Goal: Information Seeking & Learning: Learn about a topic

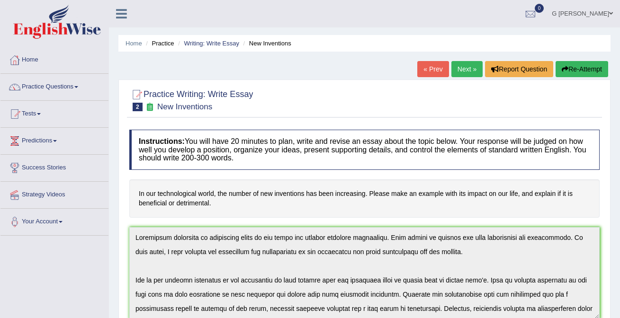
click at [457, 68] on link "Next »" at bounding box center [467, 69] width 31 height 16
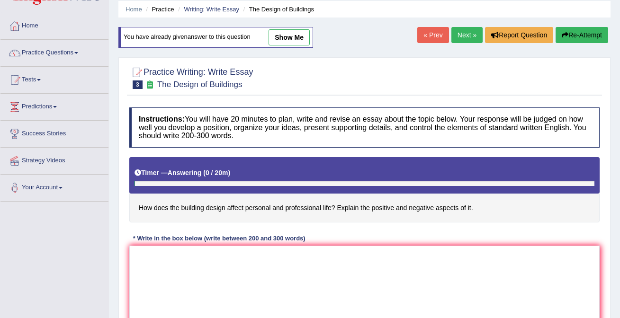
scroll to position [20, 0]
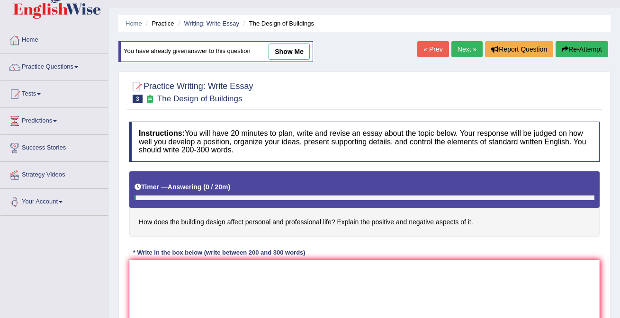
click at [282, 48] on link "show me" at bounding box center [289, 52] width 41 height 16
type textarea "Increasing influence of building design on our lives has ignited numerous discu…"
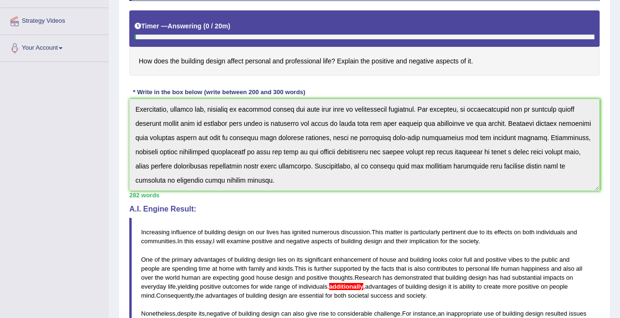
scroll to position [0, 0]
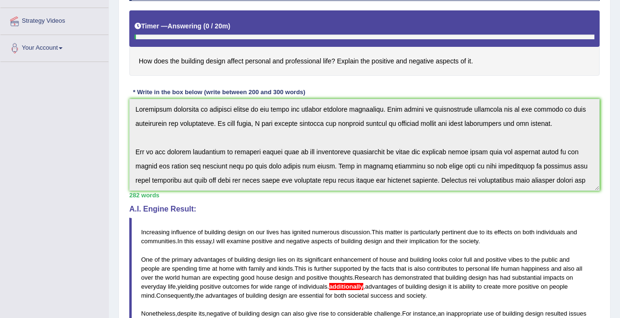
click at [236, 68] on div "Instructions: You will have 20 minutes to plan, write and revise an essay about…" at bounding box center [364, 205] width 475 height 499
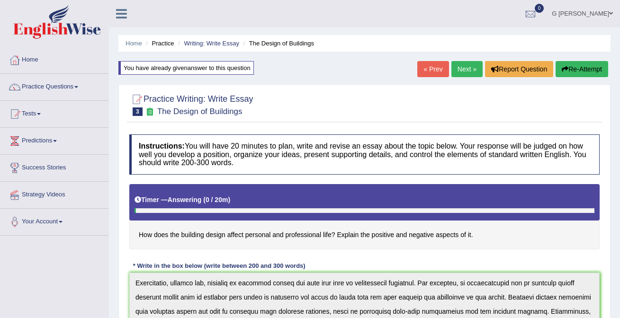
click at [461, 73] on link "Next »" at bounding box center [467, 69] width 31 height 16
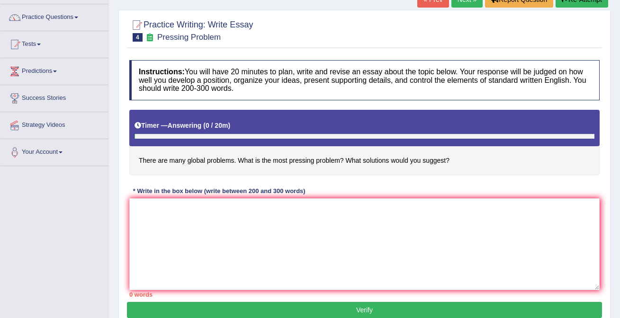
scroll to position [92, 0]
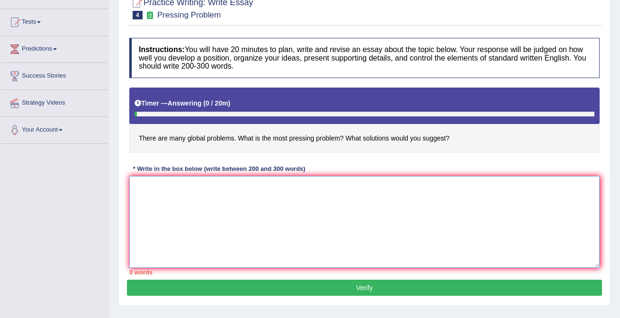
click at [268, 211] on textarea at bounding box center [364, 222] width 471 height 92
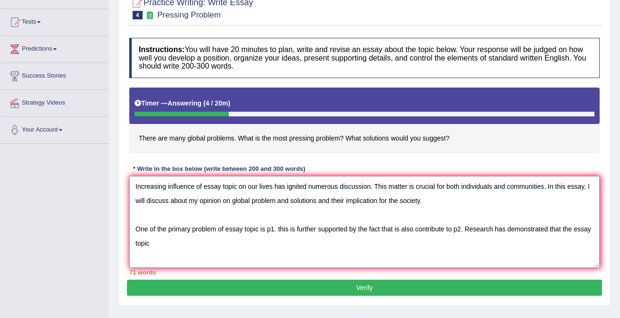
click at [574, 230] on textarea "Increasing influence of essay topic on our lives has ignited numerous discussio…" at bounding box center [364, 222] width 471 height 92
click at [159, 242] on textarea "Increasing influence of essay topic on our lives has ignited numerous discussio…" at bounding box center [364, 222] width 471 height 92
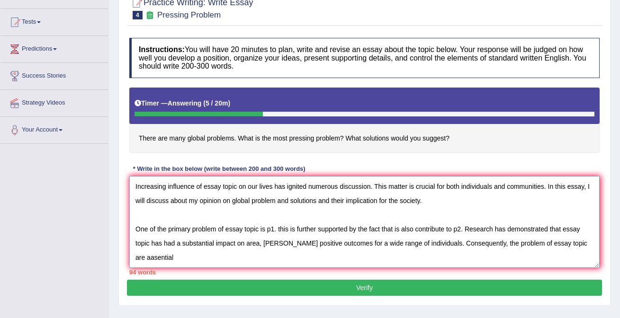
click at [142, 258] on textarea "Increasing influence of essay topic on our lives has ignited numerous discussio…" at bounding box center [364, 222] width 471 height 92
click at [174, 261] on textarea "Increasing influence of essay topic on our lives has ignited numerous discussio…" at bounding box center [364, 222] width 471 height 92
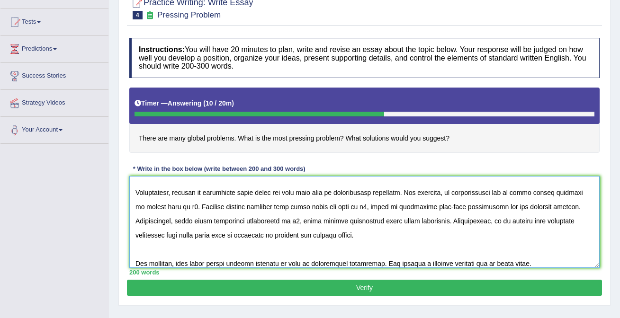
scroll to position [0, 0]
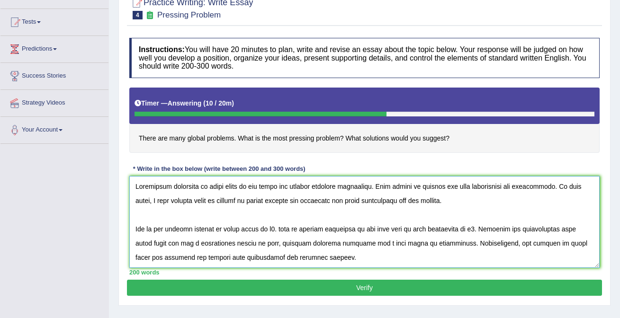
drag, startPoint x: 204, startPoint y: 188, endPoint x: 236, endPoint y: 188, distance: 31.8
click at [237, 188] on textarea at bounding box center [364, 222] width 471 height 92
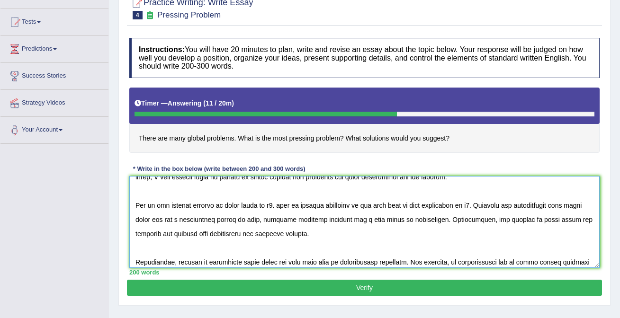
scroll to position [24, 0]
drag, startPoint x: 228, startPoint y: 205, endPoint x: 258, endPoint y: 208, distance: 30.4
click at [259, 208] on textarea at bounding box center [364, 222] width 471 height 92
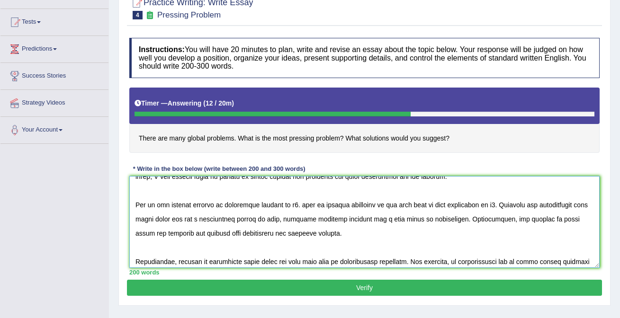
drag, startPoint x: 261, startPoint y: 204, endPoint x: 283, endPoint y: 206, distance: 21.8
click at [283, 206] on textarea at bounding box center [364, 222] width 471 height 92
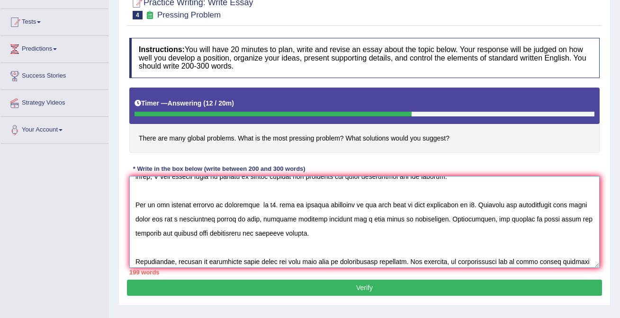
click at [276, 206] on textarea at bounding box center [364, 222] width 471 height 92
paste textarea "poverty"
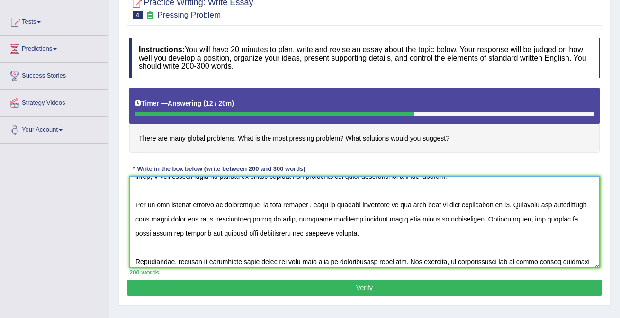
click at [261, 204] on textarea at bounding box center [364, 222] width 471 height 92
drag, startPoint x: 281, startPoint y: 205, endPoint x: 303, endPoint y: 206, distance: 22.3
click at [304, 206] on textarea at bounding box center [364, 222] width 471 height 92
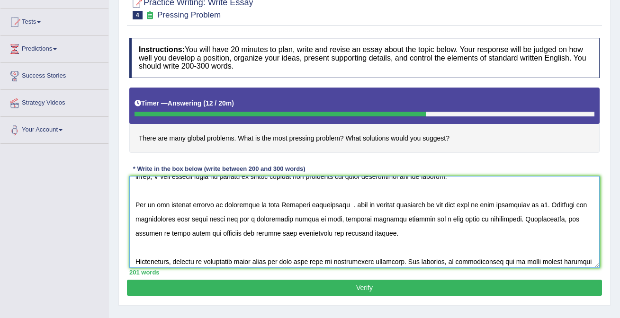
click at [312, 207] on textarea at bounding box center [364, 222] width 471 height 92
click at [361, 207] on textarea at bounding box center [364, 222] width 471 height 92
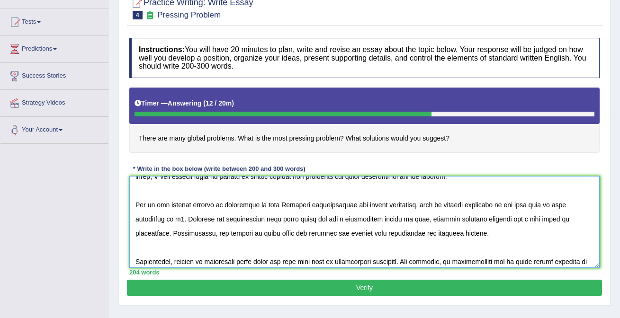
click at [183, 220] on textarea at bounding box center [364, 222] width 471 height 92
click at [282, 204] on textarea at bounding box center [364, 222] width 471 height 92
click at [143, 219] on textarea at bounding box center [364, 222] width 471 height 92
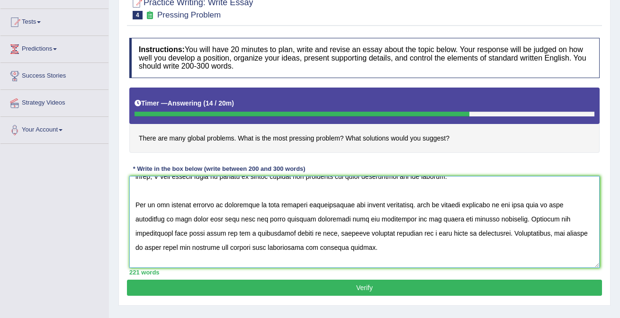
drag, startPoint x: 169, startPoint y: 235, endPoint x: 137, endPoint y: 234, distance: 31.8
click at [136, 234] on textarea at bounding box center [364, 222] width 471 height 92
click at [293, 234] on textarea at bounding box center [364, 222] width 471 height 92
drag, startPoint x: 184, startPoint y: 233, endPoint x: 158, endPoint y: 232, distance: 26.1
click at [157, 232] on textarea at bounding box center [364, 222] width 471 height 92
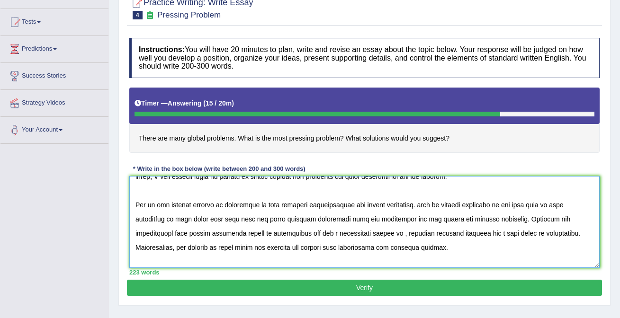
click at [356, 234] on textarea at bounding box center [364, 222] width 471 height 92
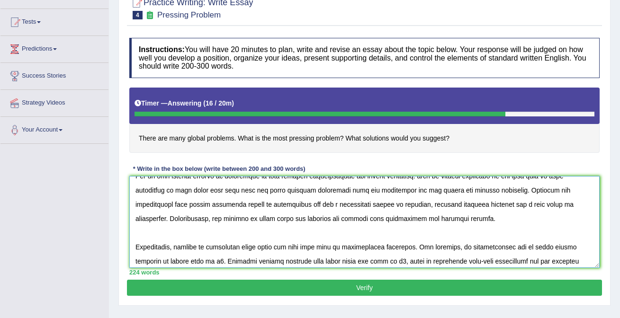
scroll to position [57, 0]
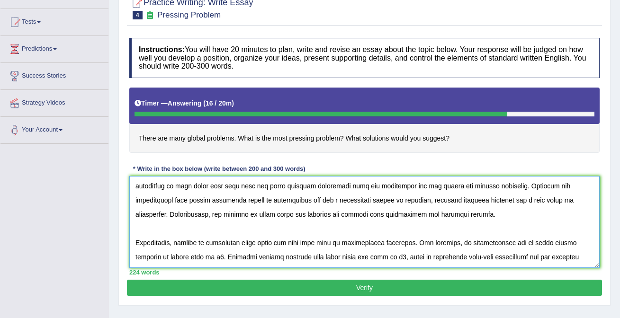
drag, startPoint x: 225, startPoint y: 213, endPoint x: 258, endPoint y: 216, distance: 33.3
click at [258, 216] on textarea at bounding box center [364, 222] width 471 height 92
drag, startPoint x: 136, startPoint y: 202, endPoint x: 258, endPoint y: 200, distance: 121.3
click at [258, 200] on textarea at bounding box center [364, 222] width 471 height 92
drag, startPoint x: 226, startPoint y: 215, endPoint x: 257, endPoint y: 217, distance: 31.4
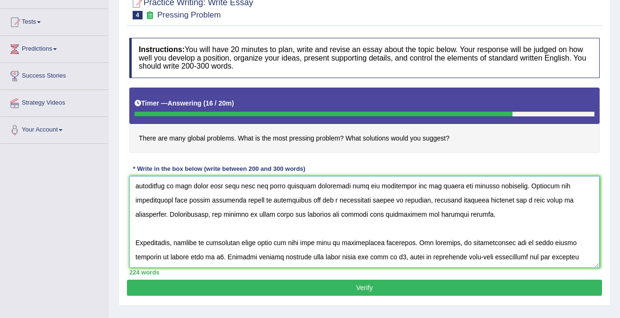
click at [257, 217] on textarea at bounding box center [364, 222] width 471 height 92
paste textarea "global education system of employement"
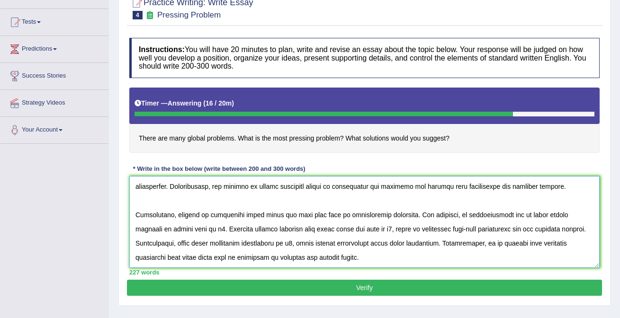
scroll to position [91, 0]
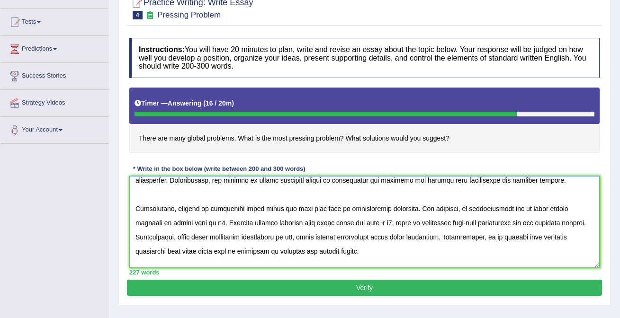
drag, startPoint x: 239, startPoint y: 209, endPoint x: 272, endPoint y: 211, distance: 32.7
click at [272, 211] on textarea at bounding box center [364, 222] width 471 height 92
paste textarea "global education system of employement"
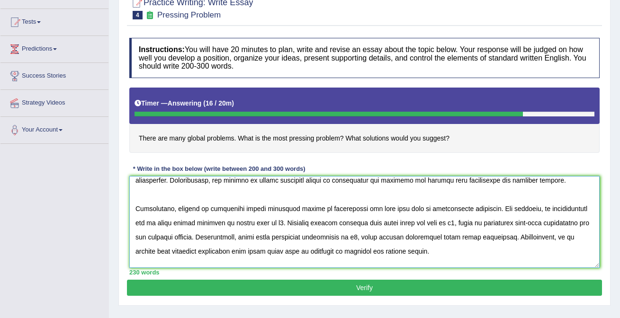
click at [238, 210] on textarea at bounding box center [364, 222] width 471 height 92
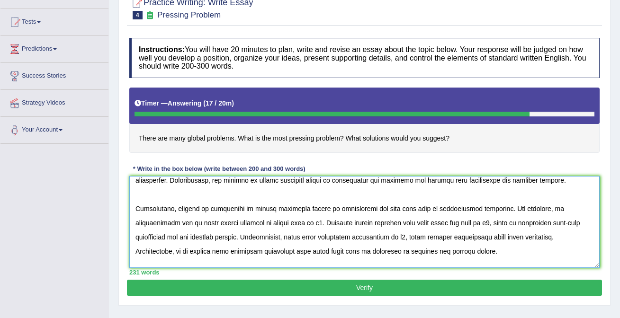
drag, startPoint x: 157, startPoint y: 224, endPoint x: 193, endPoint y: 225, distance: 36.5
click at [193, 225] on textarea at bounding box center [364, 222] width 471 height 92
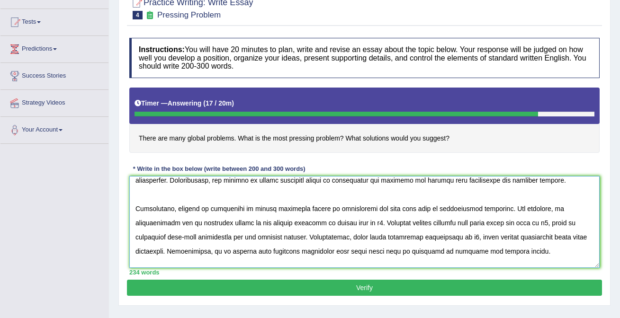
click at [338, 223] on textarea at bounding box center [364, 222] width 471 height 92
click at [337, 225] on textarea at bounding box center [364, 222] width 471 height 92
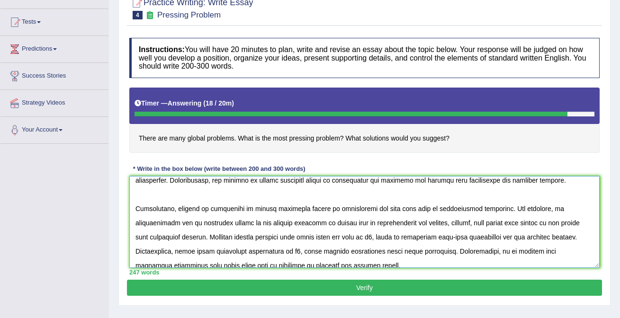
drag, startPoint x: 284, startPoint y: 237, endPoint x: 318, endPoint y: 237, distance: 33.6
click at [318, 237] on textarea at bounding box center [364, 222] width 471 height 92
paste textarea "global education system of employement"
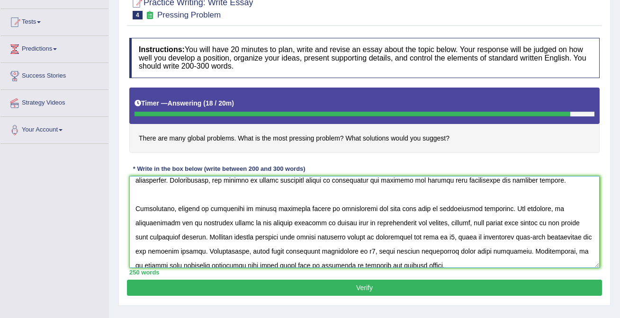
click at [452, 237] on textarea at bounding box center [364, 222] width 471 height 92
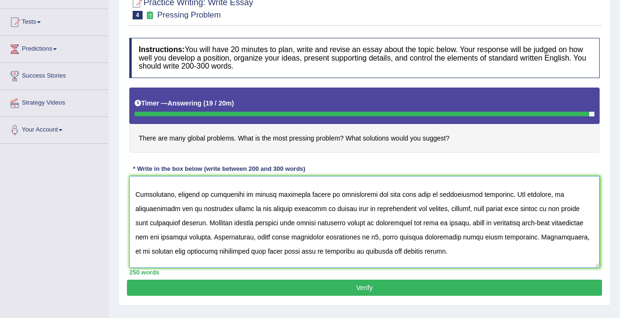
scroll to position [111, 0]
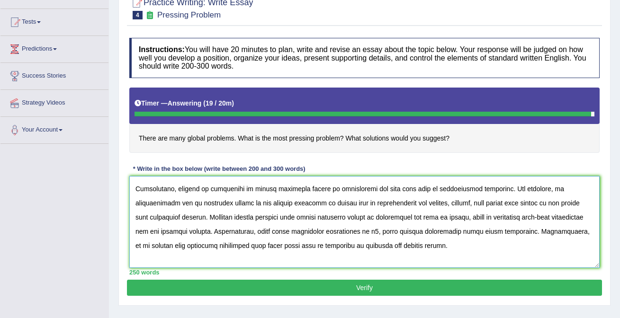
drag, startPoint x: 242, startPoint y: 232, endPoint x: 272, endPoint y: 231, distance: 29.4
click at [274, 231] on textarea at bounding box center [364, 222] width 471 height 92
paste textarea "global education system of employement"
click at [447, 233] on textarea at bounding box center [364, 222] width 471 height 92
type textarea "Increasing influence of global problems on our lives has ignited numerous discu…"
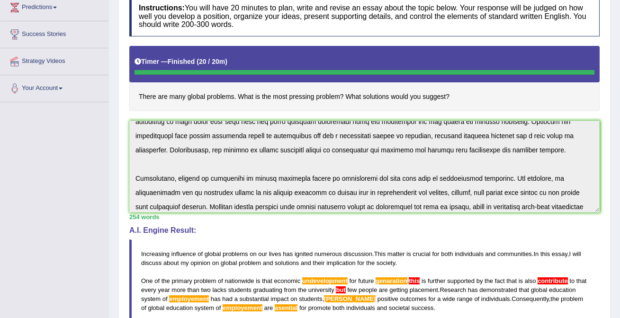
scroll to position [0, 0]
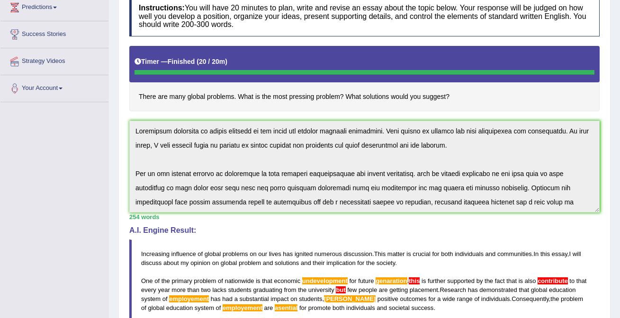
click at [451, 94] on div "Instructions: You will have 20 minutes to plan, write and revise an essay about…" at bounding box center [364, 238] width 475 height 495
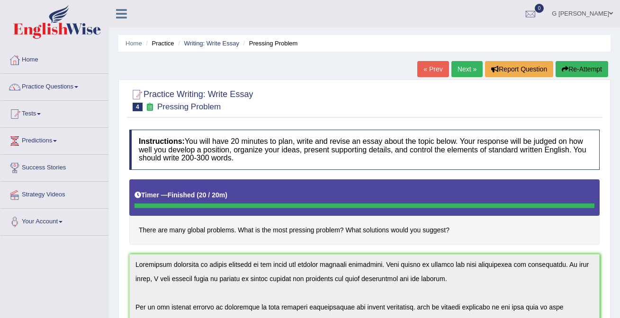
click at [570, 63] on button "Re-Attempt" at bounding box center [582, 69] width 53 height 16
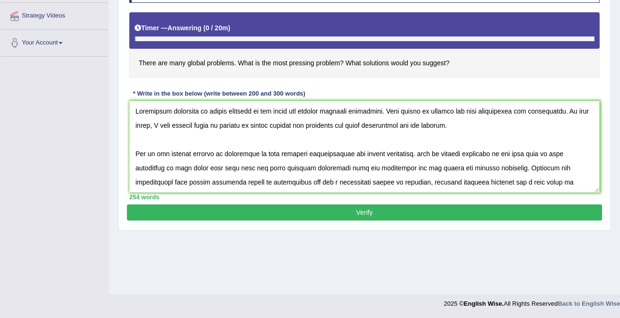
scroll to position [128, 0]
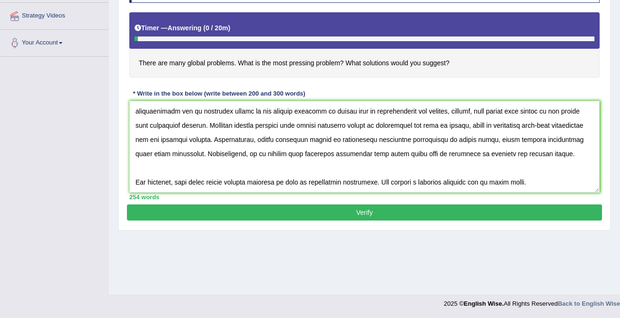
drag, startPoint x: 340, startPoint y: 154, endPoint x: 372, endPoint y: 155, distance: 31.8
click at [374, 155] on textarea at bounding box center [364, 147] width 471 height 92
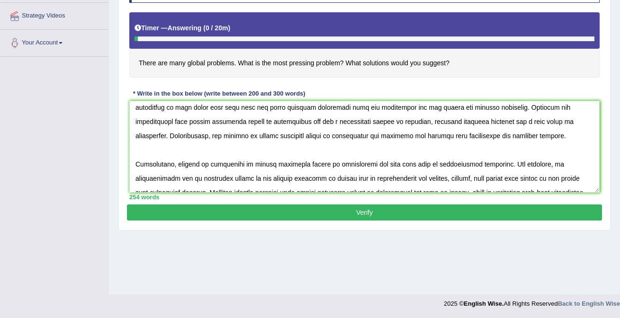
scroll to position [0, 0]
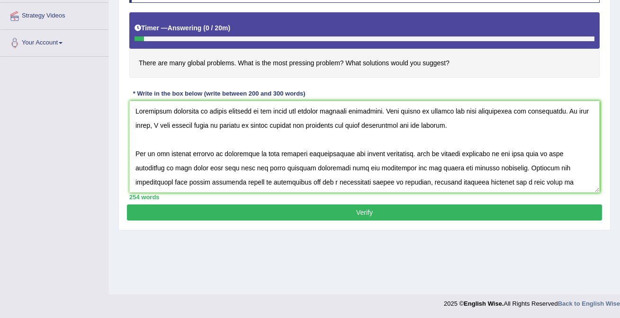
click at [302, 125] on textarea at bounding box center [364, 147] width 471 height 92
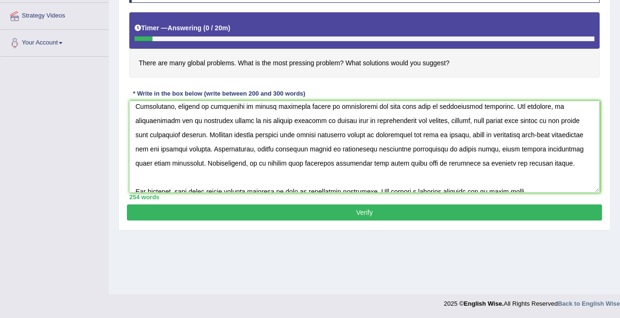
scroll to position [128, 0]
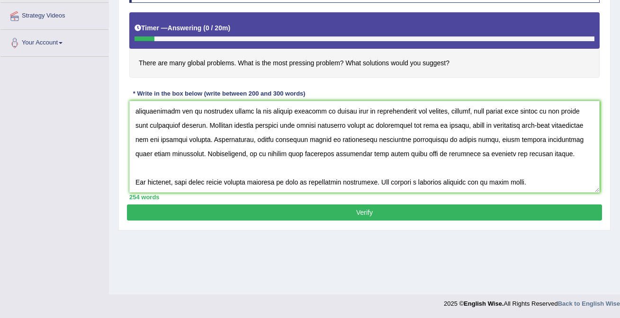
drag, startPoint x: 327, startPoint y: 153, endPoint x: 356, endPoint y: 155, distance: 29.5
click at [356, 155] on textarea at bounding box center [364, 147] width 471 height 92
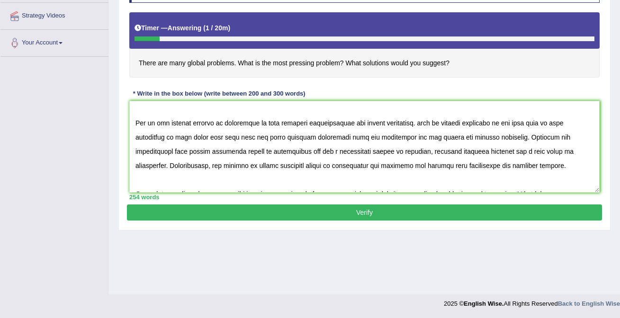
scroll to position [37, 0]
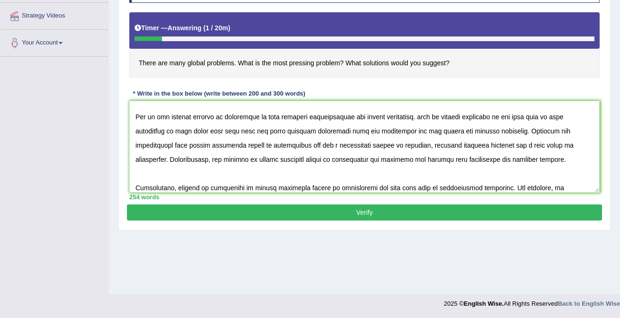
drag, startPoint x: 227, startPoint y: 114, endPoint x: 258, endPoint y: 118, distance: 31.6
click at [258, 118] on textarea at bounding box center [364, 147] width 471 height 92
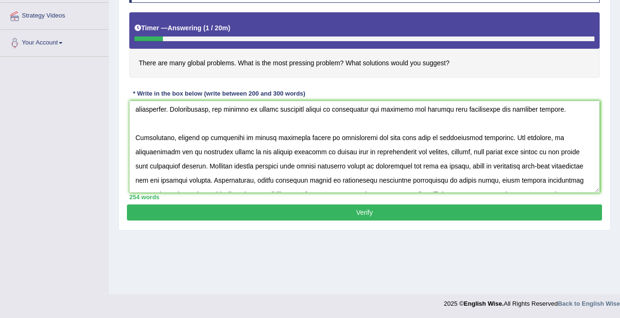
scroll to position [128, 0]
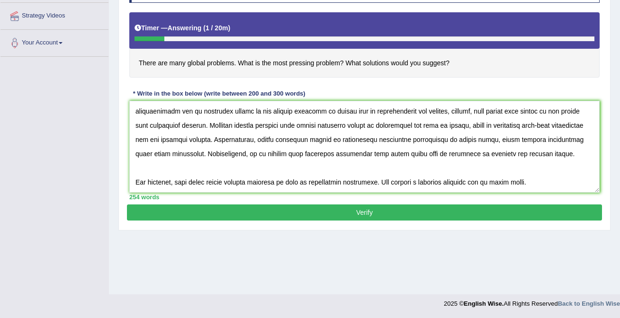
drag, startPoint x: 341, startPoint y: 155, endPoint x: 372, endPoint y: 156, distance: 31.3
click at [372, 156] on textarea at bounding box center [364, 147] width 471 height 92
drag, startPoint x: 306, startPoint y: 125, endPoint x: 356, endPoint y: 124, distance: 50.2
click at [356, 124] on textarea at bounding box center [364, 147] width 471 height 92
drag, startPoint x: 341, startPoint y: 154, endPoint x: 372, endPoint y: 155, distance: 31.3
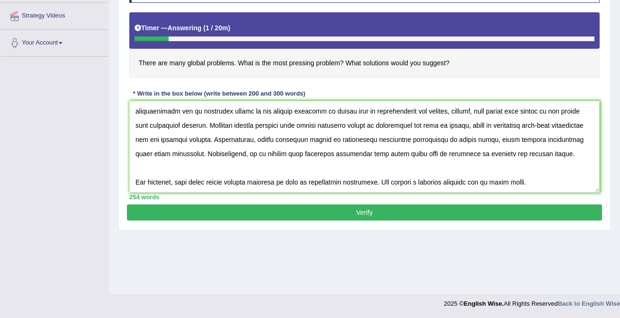
click at [372, 155] on textarea at bounding box center [364, 147] width 471 height 92
drag, startPoint x: 179, startPoint y: 181, endPoint x: 208, endPoint y: 181, distance: 28.9
click at [209, 181] on textarea at bounding box center [364, 147] width 471 height 92
drag, startPoint x: 520, startPoint y: 182, endPoint x: 553, endPoint y: 182, distance: 32.7
click at [553, 182] on textarea at bounding box center [364, 147] width 471 height 92
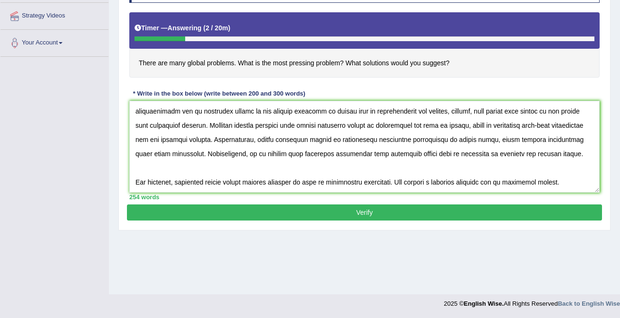
type textarea "Increasing influence of global problems on our lives has ignited numerous discu…"
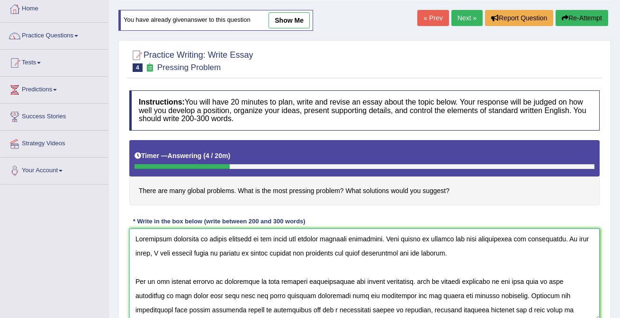
scroll to position [35, 0]
